Goal: Task Accomplishment & Management: Use online tool/utility

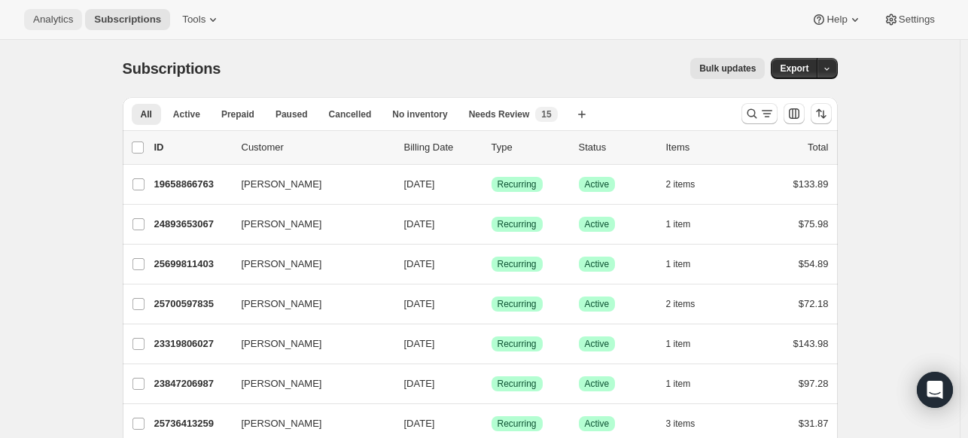
click at [56, 24] on span "Analytics" at bounding box center [53, 20] width 40 height 12
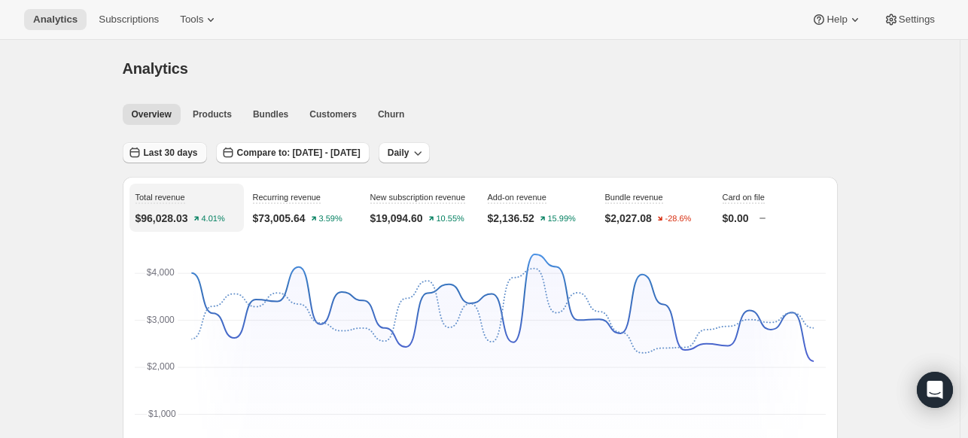
click at [190, 152] on span "Last 30 days" at bounding box center [171, 153] width 54 height 12
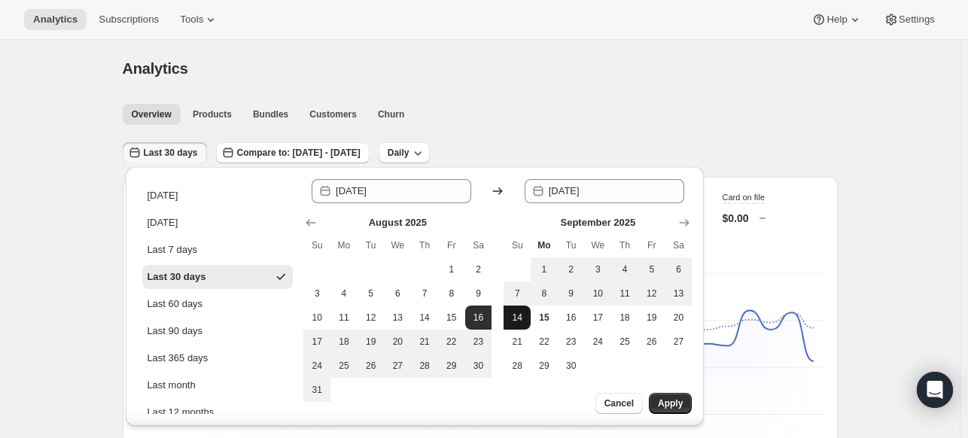
click at [514, 315] on span "14" at bounding box center [516, 318] width 15 height 12
type input "[DATE]"
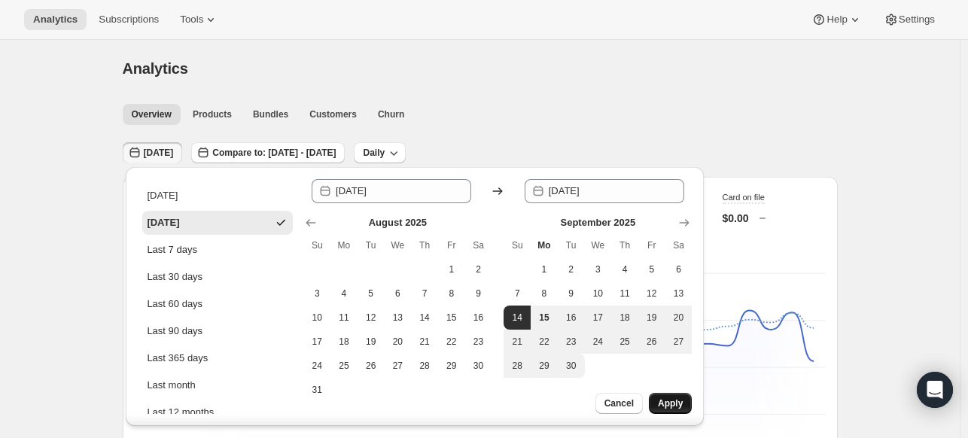
click at [682, 404] on span "Apply" at bounding box center [670, 403] width 25 height 12
